Goal: Task Accomplishment & Management: Complete application form

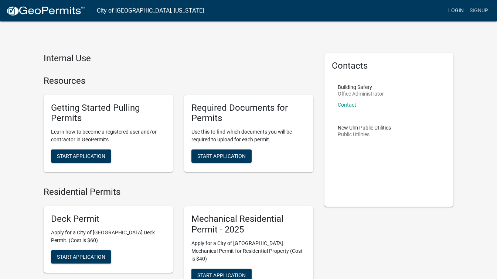
click at [452, 11] on link "Login" at bounding box center [455, 11] width 21 height 14
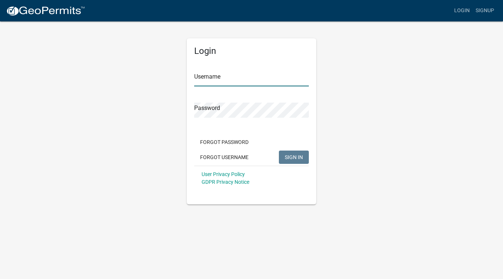
click at [234, 81] on input "Username" at bounding box center [251, 78] width 115 height 15
type input "b"
type input "watson"
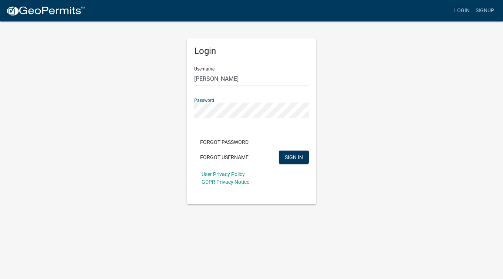
click at [279, 151] on button "SIGN IN" at bounding box center [294, 157] width 30 height 13
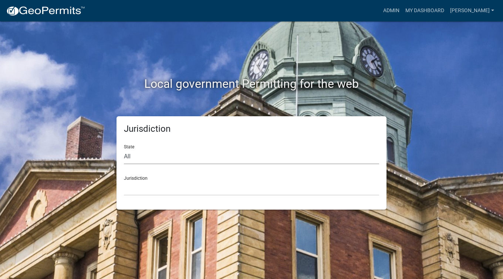
click at [264, 157] on select "All Colorado Georgia Indiana Iowa Kansas Minnesota Ohio South Carolina Wisconsin" at bounding box center [251, 156] width 255 height 15
click at [402, 10] on link "Admin" at bounding box center [391, 11] width 22 height 14
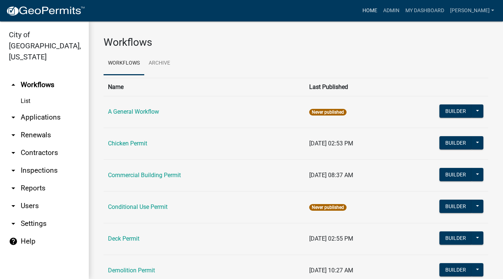
click at [380, 8] on link "Home" at bounding box center [369, 11] width 21 height 14
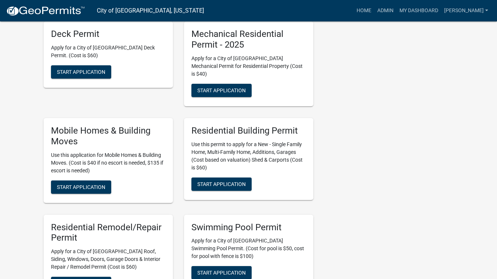
scroll to position [406, 0]
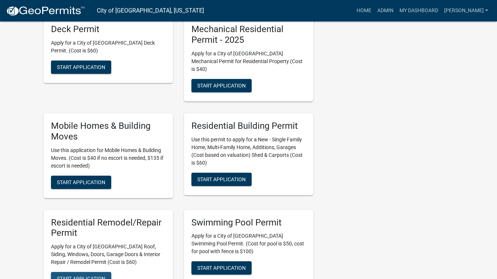
click at [91, 276] on span "Start Application" at bounding box center [81, 279] width 48 height 6
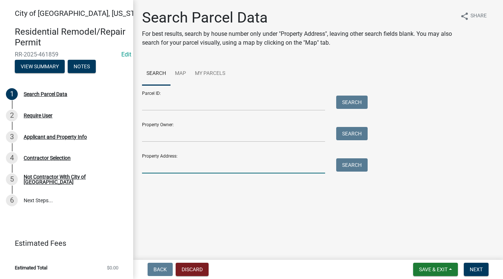
click at [205, 168] on input "Property Address:" at bounding box center [233, 166] width 183 height 15
type input "315 West"
click at [356, 167] on button "Search" at bounding box center [351, 165] width 31 height 13
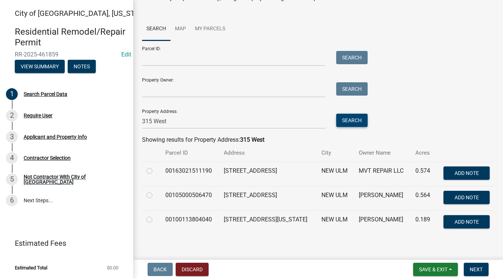
scroll to position [51, 0]
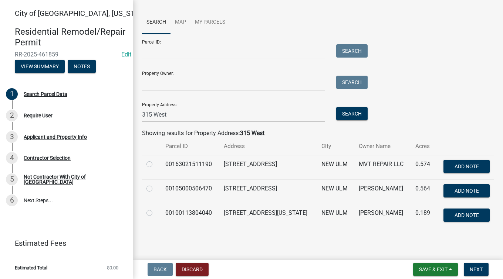
click at [155, 184] on label at bounding box center [155, 184] width 0 height 0
click at [155, 187] on input "radio" at bounding box center [157, 186] width 5 height 5
radio input "true"
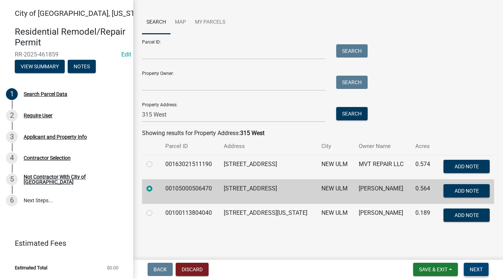
click at [476, 271] on span "Next" at bounding box center [475, 270] width 13 height 6
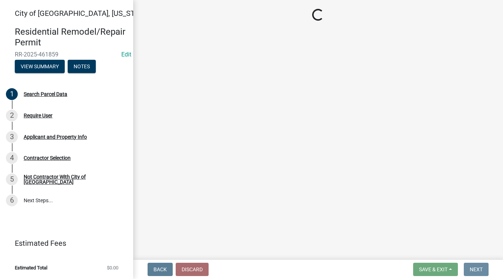
scroll to position [0, 0]
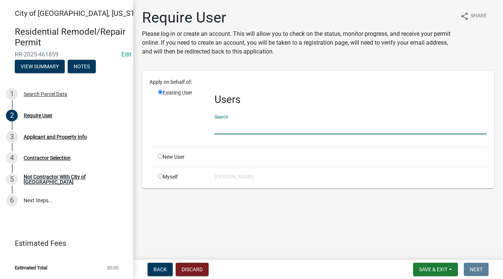
click at [244, 125] on input "text" at bounding box center [350, 126] width 272 height 15
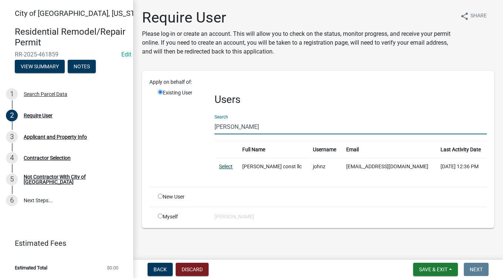
type input "zuhl"
click at [228, 165] on link "Select" at bounding box center [226, 167] width 14 height 6
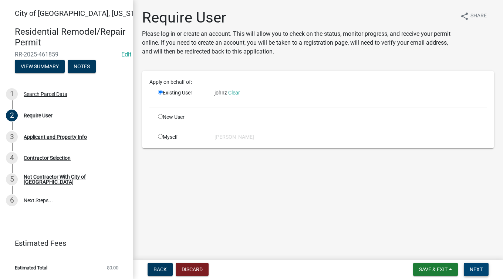
click at [472, 267] on span "Next" at bounding box center [475, 270] width 13 height 6
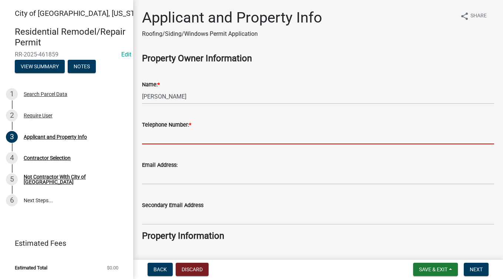
click at [272, 134] on input "Telephone Number: *" at bounding box center [318, 136] width 352 height 15
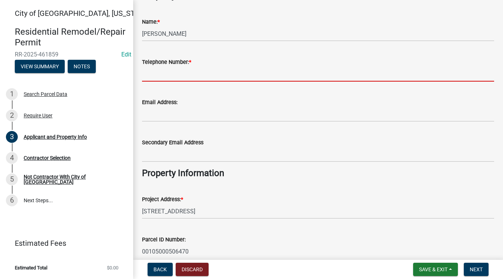
scroll to position [48, 0]
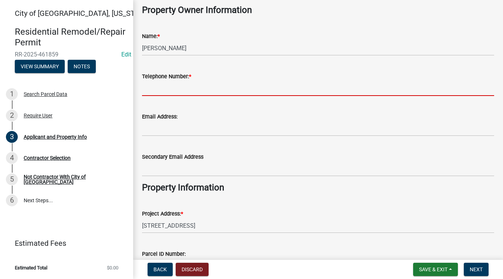
click at [244, 91] on input "Telephone Number: *" at bounding box center [318, 88] width 352 height 15
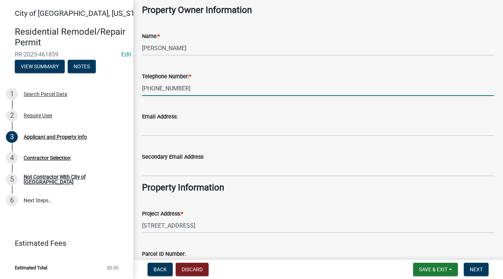
type input "[PHONE_NUMBER]"
click at [236, 127] on input "Email Address:" at bounding box center [318, 128] width 352 height 15
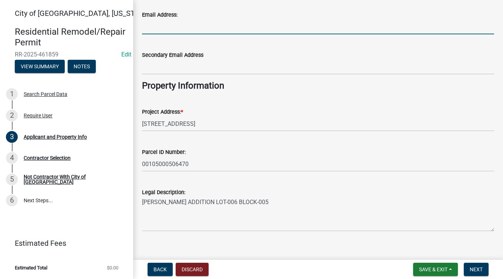
scroll to position [159, 0]
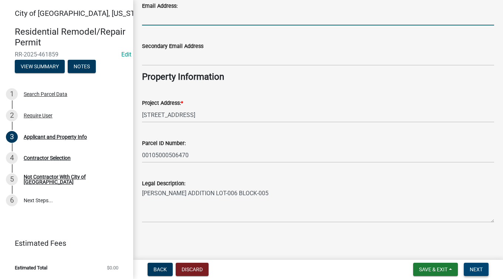
click at [484, 266] on button "Next" at bounding box center [475, 269] width 25 height 13
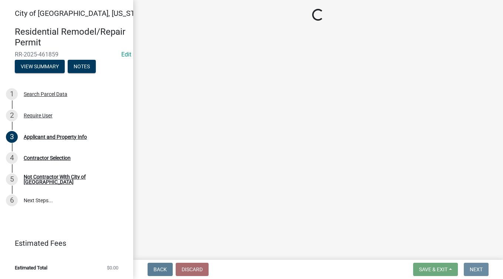
scroll to position [0, 0]
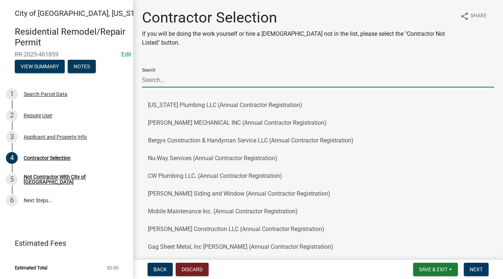
click at [297, 79] on input "Search" at bounding box center [318, 79] width 352 height 15
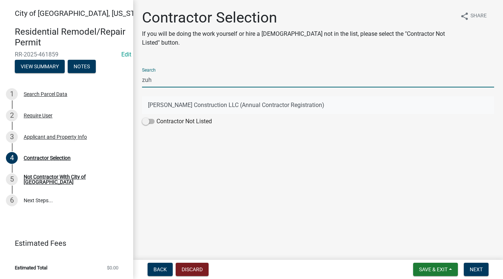
type input "zuh"
click at [196, 104] on button "John Zuhlsdorf Construction LLC (Annual Contractor Registration)" at bounding box center [318, 105] width 352 height 18
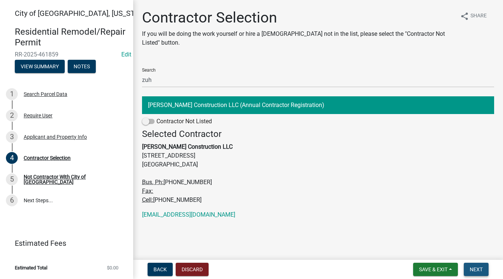
click at [475, 269] on span "Next" at bounding box center [475, 270] width 13 height 6
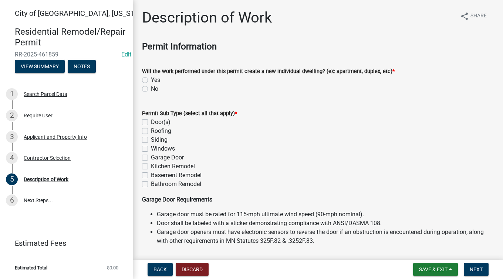
click at [151, 88] on label "No" at bounding box center [154, 89] width 7 height 9
click at [151, 88] on input "No" at bounding box center [153, 87] width 5 height 5
radio input "true"
click at [145, 144] on div "Siding" at bounding box center [318, 140] width 352 height 9
click at [151, 132] on label "Roofing" at bounding box center [161, 131] width 20 height 9
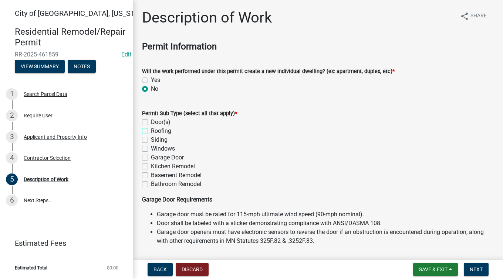
click at [151, 132] on input "Roofing" at bounding box center [153, 129] width 5 height 5
checkbox input "true"
checkbox input "false"
checkbox input "true"
checkbox input "false"
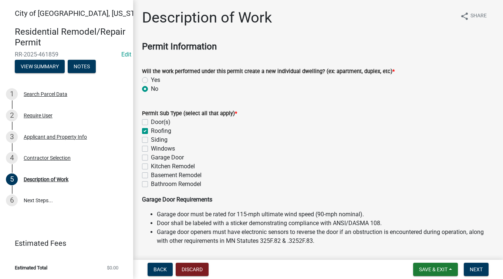
checkbox input "false"
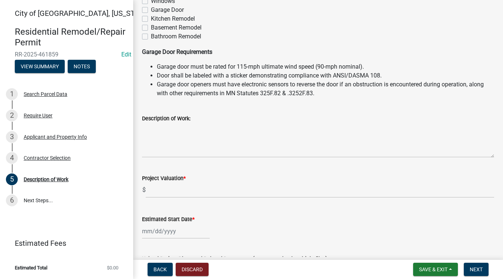
scroll to position [185, 0]
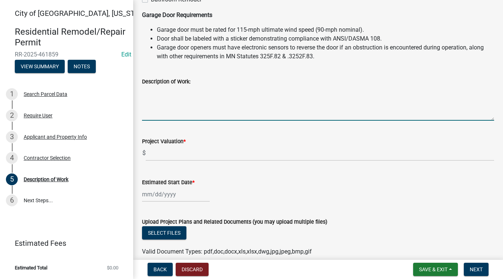
click at [214, 109] on textarea "Description of Work:" at bounding box center [318, 103] width 352 height 35
type textarea "Re shingle"
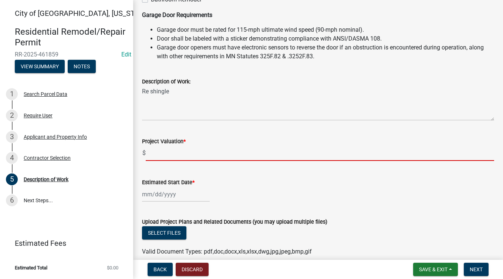
click at [179, 157] on input "text" at bounding box center [320, 153] width 348 height 15
type input "11000"
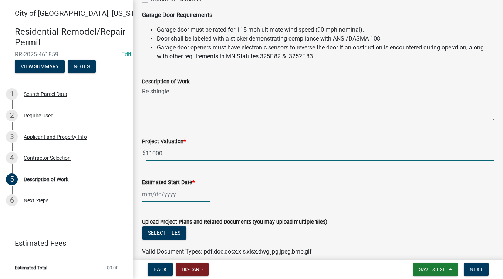
click at [149, 194] on div at bounding box center [176, 194] width 68 height 15
select select "8"
select select "2025"
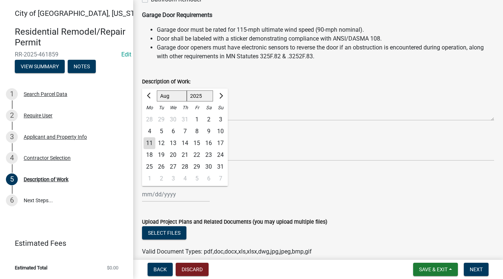
click at [150, 144] on div "11" at bounding box center [149, 143] width 12 height 12
type input "[DATE]"
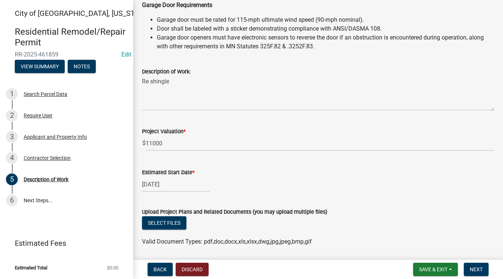
scroll to position [219, 0]
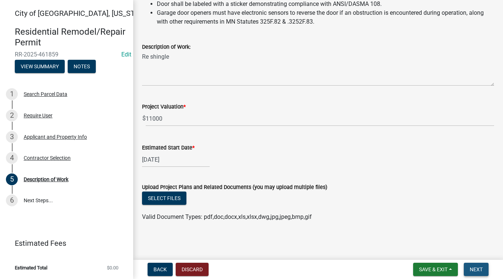
click at [481, 272] on span "Next" at bounding box center [475, 270] width 13 height 6
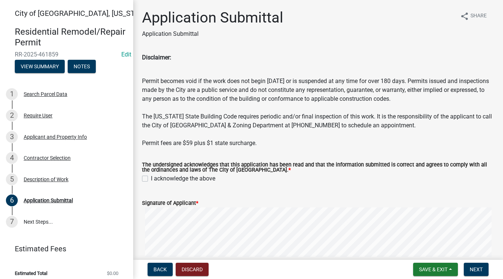
drag, startPoint x: 379, startPoint y: 194, endPoint x: 325, endPoint y: 173, distance: 57.9
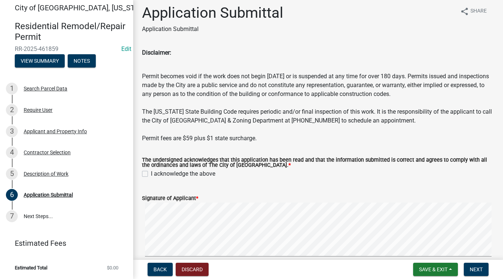
scroll to position [3, 0]
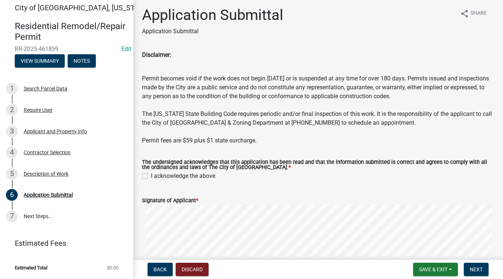
click at [151, 177] on label "I acknowledge the above" at bounding box center [183, 176] width 64 height 9
click at [151, 177] on input "I acknowledge the above" at bounding box center [153, 174] width 5 height 5
checkbox input "true"
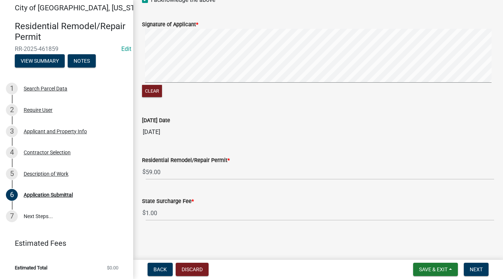
scroll to position [184, 0]
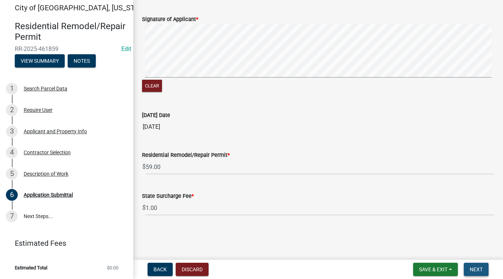
click at [480, 270] on span "Next" at bounding box center [475, 270] width 13 height 6
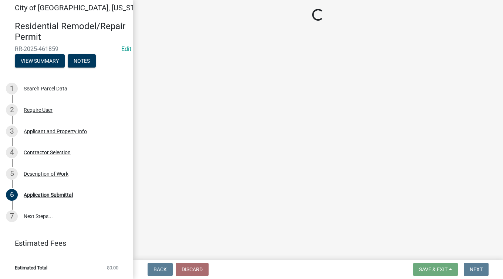
select select "3: 3"
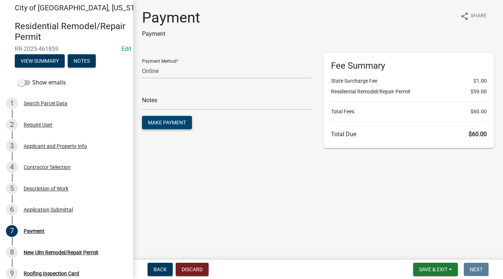
click at [169, 121] on span "Make Payment" at bounding box center [167, 123] width 38 height 6
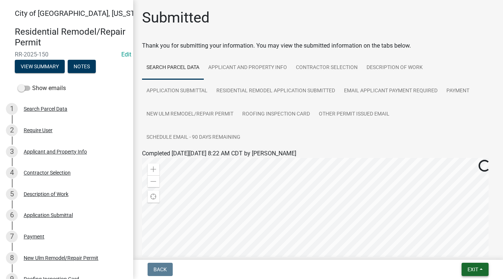
click at [478, 268] on span "Exit" at bounding box center [472, 270] width 11 height 6
click at [457, 250] on button "Save & Exit" at bounding box center [458, 251] width 59 height 18
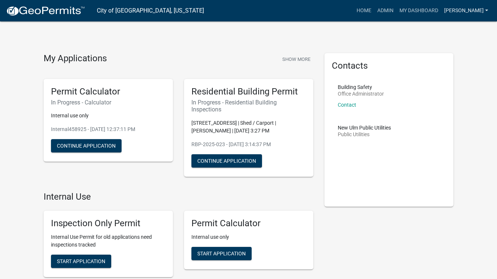
click at [470, 16] on link "[PERSON_NAME]" at bounding box center [466, 11] width 50 height 14
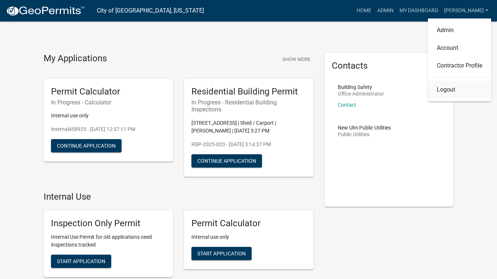
click at [451, 90] on link "Logout" at bounding box center [459, 90] width 63 height 18
